Goal: Check status: Check status

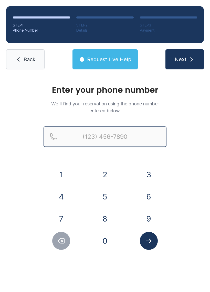
click at [122, 135] on input "Reservation phone number" at bounding box center [105, 136] width 123 height 21
type input "[PHONE_NUMBER]"
click at [185, 59] on button "Next" at bounding box center [185, 59] width 38 height 20
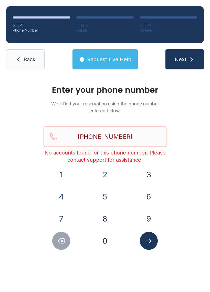
click at [144, 133] on input "[PHONE_NUMBER]" at bounding box center [105, 136] width 123 height 21
click at [31, 55] on link "Back" at bounding box center [25, 59] width 38 height 20
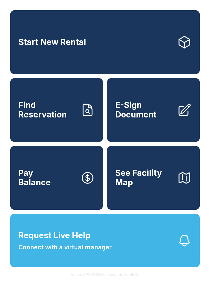
click at [71, 119] on span "Find Reservation" at bounding box center [47, 109] width 58 height 19
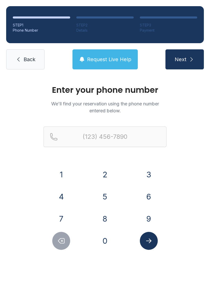
click at [106, 198] on button "5" at bounding box center [105, 196] width 18 height 18
click at [105, 244] on button "0" at bounding box center [105, 240] width 18 height 18
click at [70, 196] on button "4" at bounding box center [61, 196] width 18 height 18
click at [63, 217] on button "7" at bounding box center [61, 218] width 18 height 18
click at [108, 197] on button "5" at bounding box center [105, 196] width 18 height 18
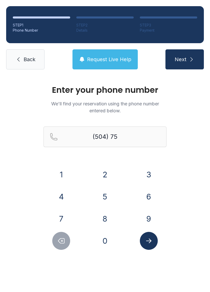
click at [67, 193] on button "4" at bounding box center [61, 196] width 18 height 18
click at [60, 195] on button "4" at bounding box center [61, 196] width 18 height 18
click at [109, 195] on button "5" at bounding box center [105, 196] width 18 height 18
click at [63, 212] on button "7" at bounding box center [61, 218] width 18 height 18
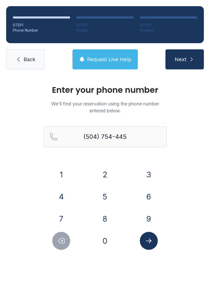
type input "[PHONE_NUMBER]"
click at [189, 61] on icon "submit" at bounding box center [192, 59] width 6 height 6
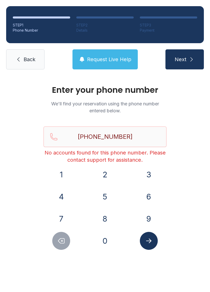
click at [120, 58] on span "Request Live Help" at bounding box center [109, 59] width 44 height 7
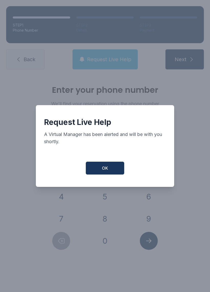
click at [112, 164] on button "OK" at bounding box center [105, 167] width 38 height 13
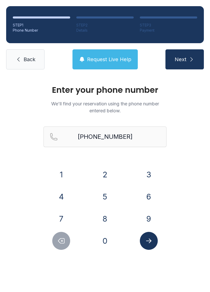
click at [102, 63] on button "Request Live Help" at bounding box center [105, 59] width 65 height 20
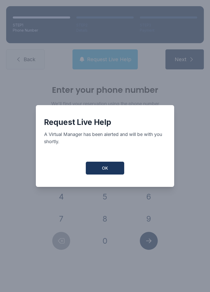
click at [111, 169] on button "OK" at bounding box center [105, 167] width 38 height 13
